Goal: Find specific page/section: Find specific page/section

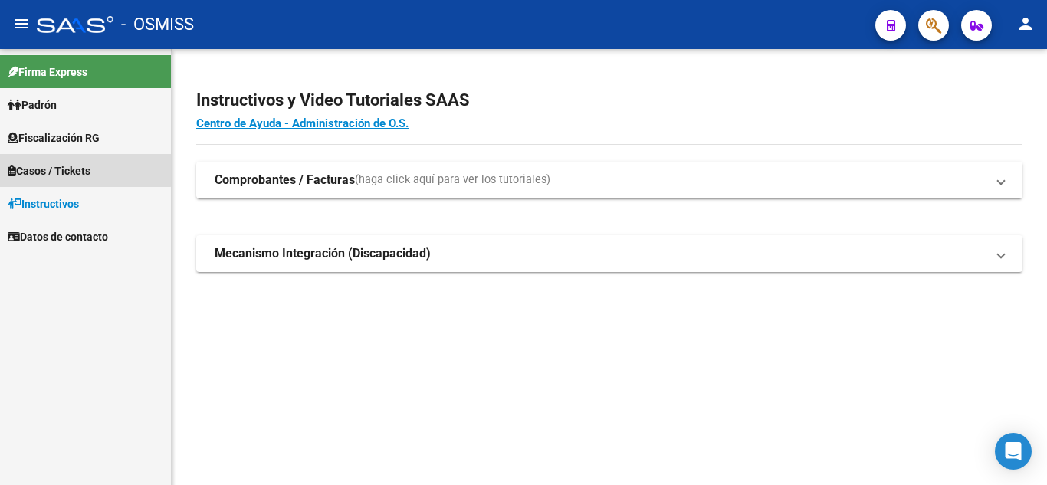
click at [83, 170] on span "Casos / Tickets" at bounding box center [49, 170] width 83 height 17
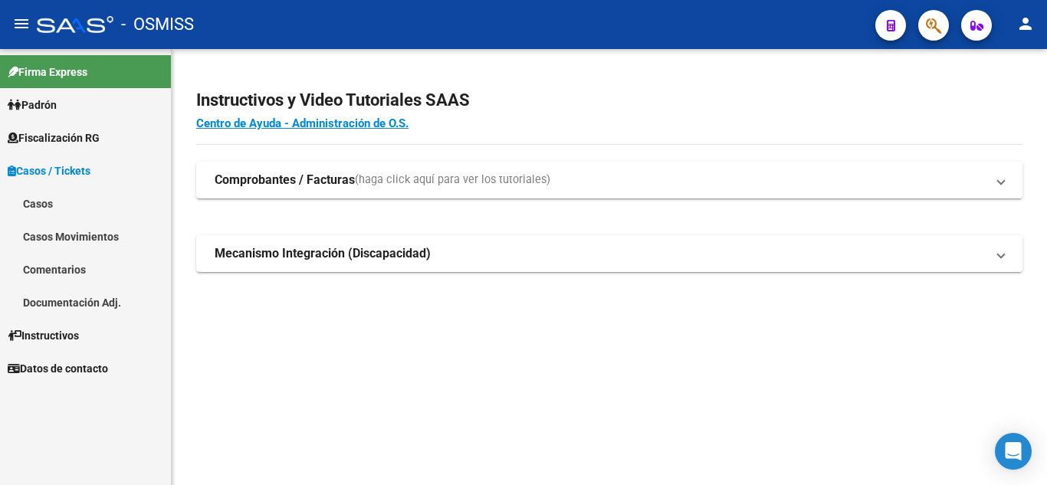
click at [54, 205] on link "Casos" at bounding box center [85, 203] width 171 height 33
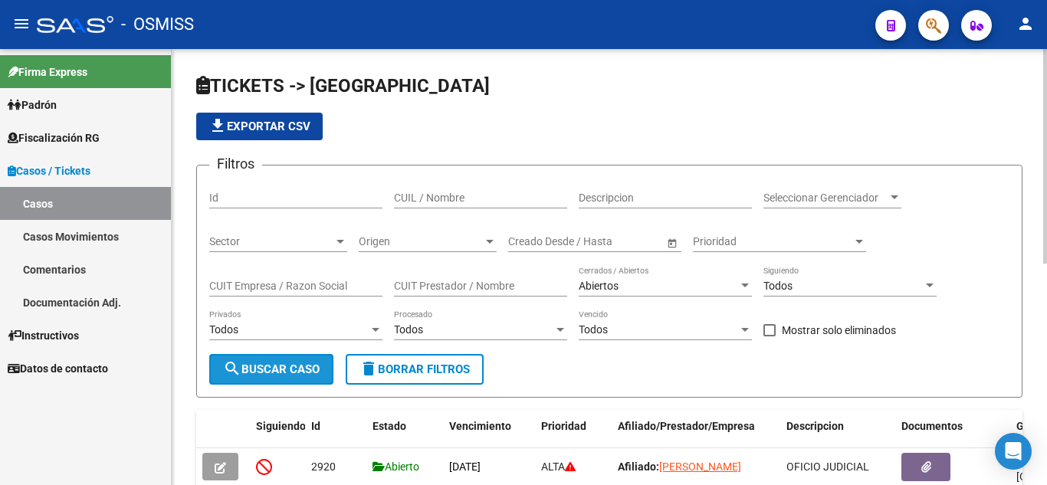
click at [301, 375] on span "search Buscar Caso" at bounding box center [271, 369] width 97 height 14
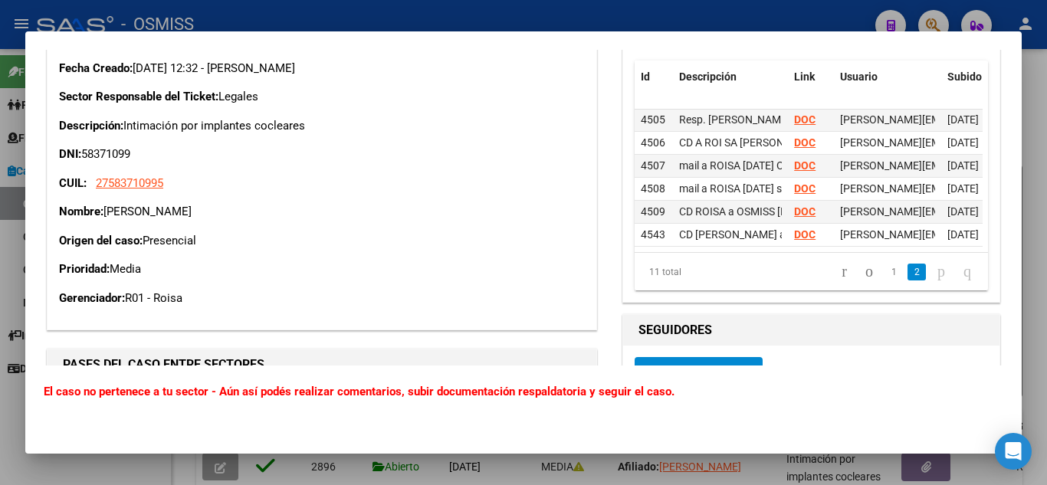
scroll to position [126, 0]
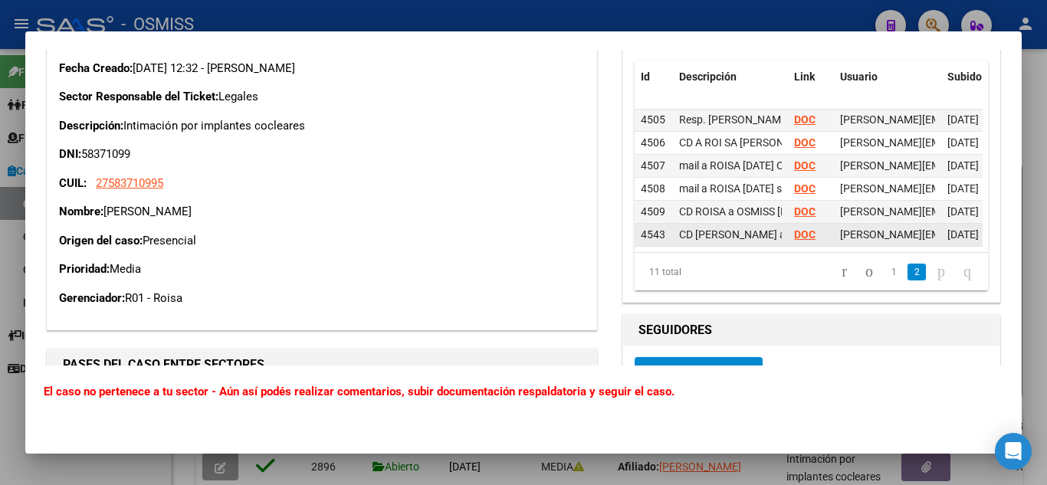
click at [794, 228] on strong "DOC" at bounding box center [804, 234] width 21 height 12
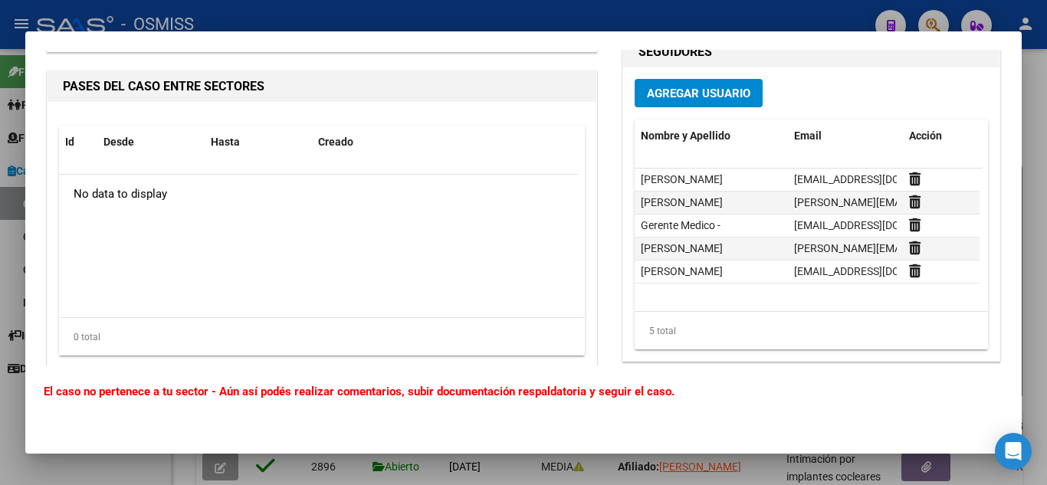
scroll to position [782, 0]
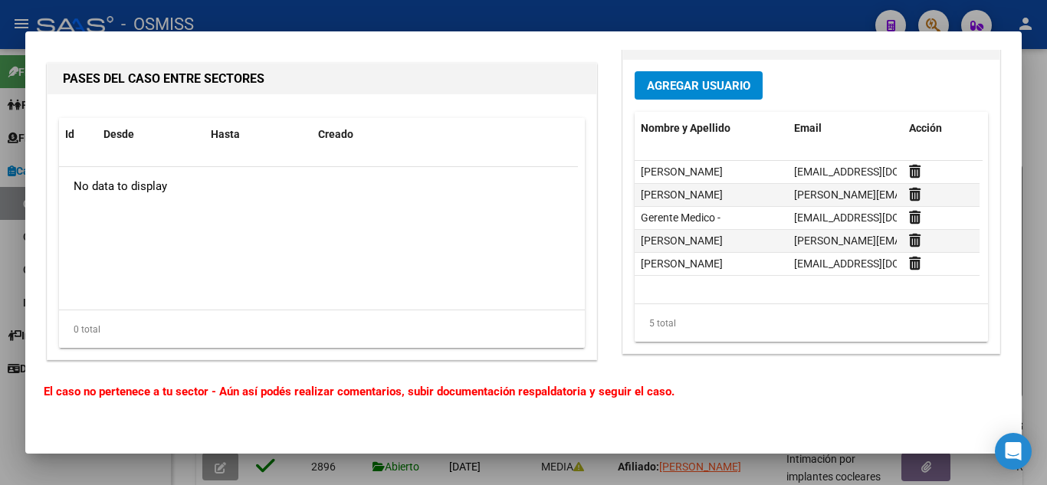
click at [705, 352] on div "Agregar Usuario Nombre y Apellido Email Acción [PERSON_NAME] [EMAIL_ADDRESS][DO…" at bounding box center [811, 206] width 376 height 293
click at [508, 0] on html "menu - OSMISS person Firma Express Padrón Afiliados Empadronados Cambios de Ger…" at bounding box center [523, 242] width 1047 height 485
